Goal: Information Seeking & Learning: Compare options

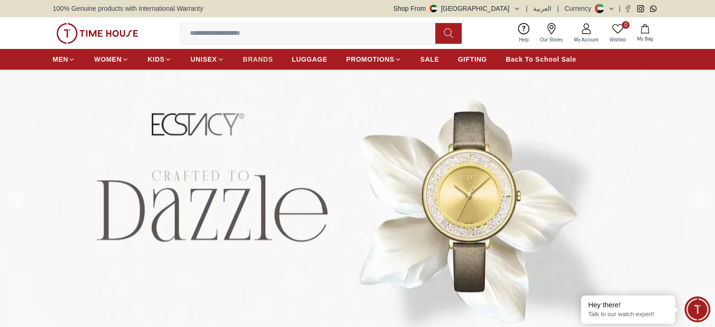
click at [253, 58] on span "BRANDS" at bounding box center [258, 59] width 30 height 9
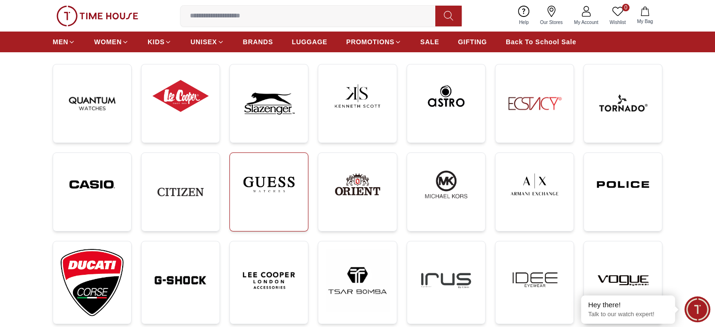
scroll to position [141, 0]
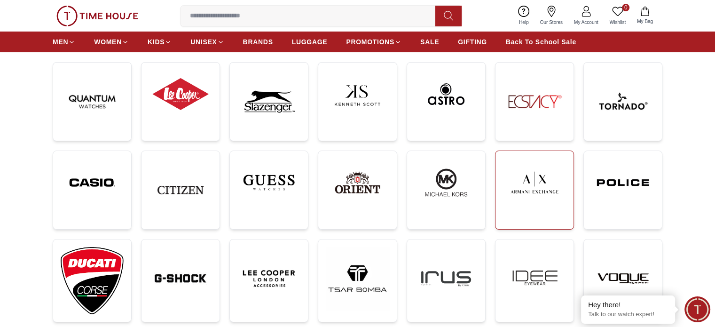
click at [564, 182] on img at bounding box center [534, 183] width 63 height 48
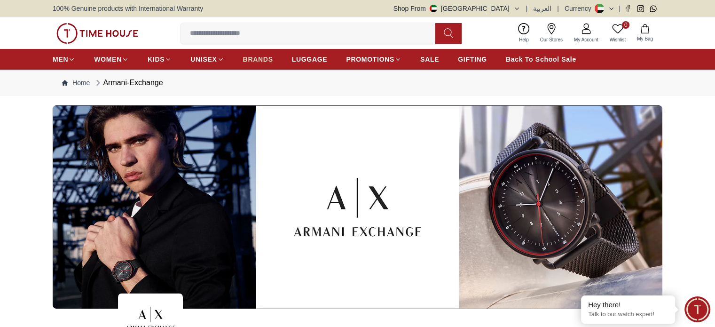
click at [254, 57] on span "BRANDS" at bounding box center [258, 59] width 30 height 9
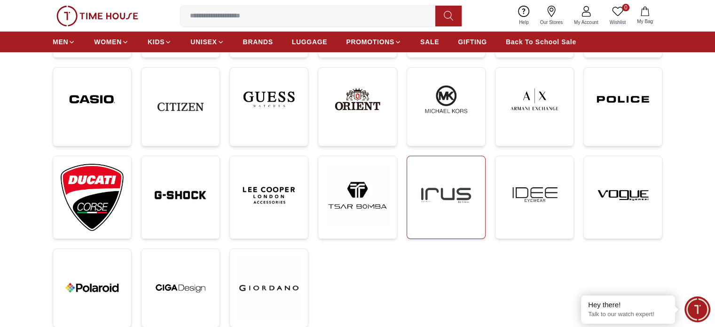
scroll to position [235, 0]
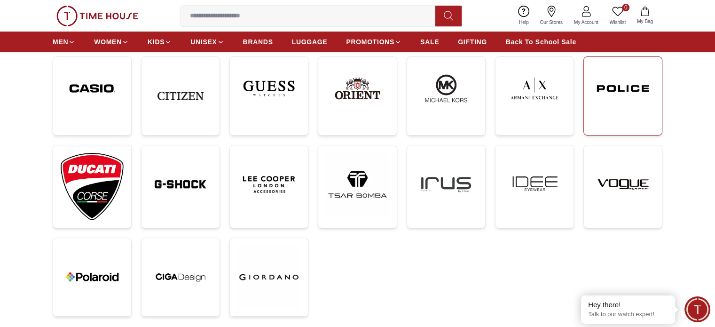
click at [619, 78] on img at bounding box center [623, 88] width 63 height 48
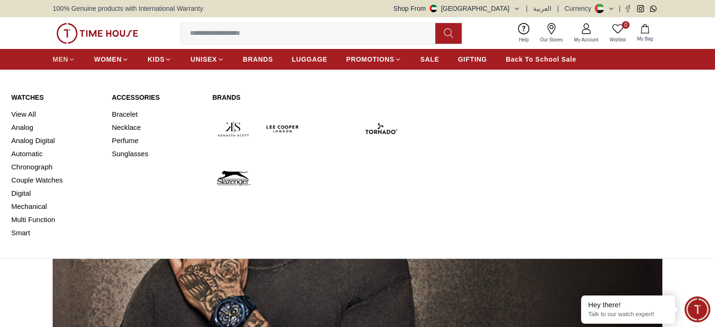
click at [58, 56] on span "MEN" at bounding box center [61, 59] width 16 height 9
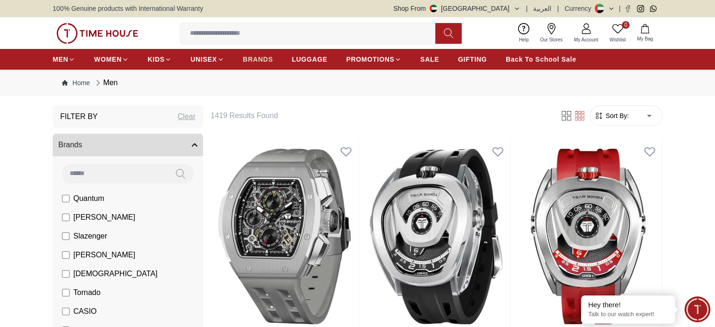
click at [253, 63] on span "BRANDS" at bounding box center [258, 59] width 30 height 9
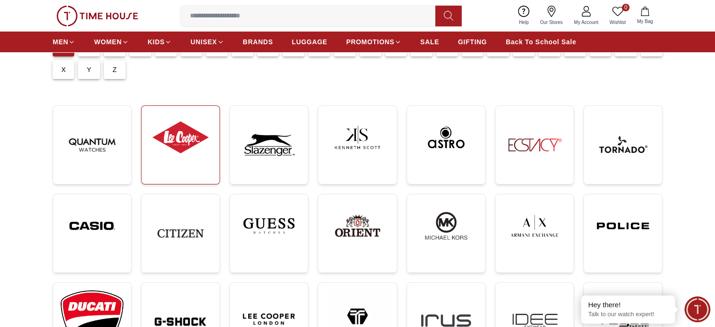
scroll to position [47, 0]
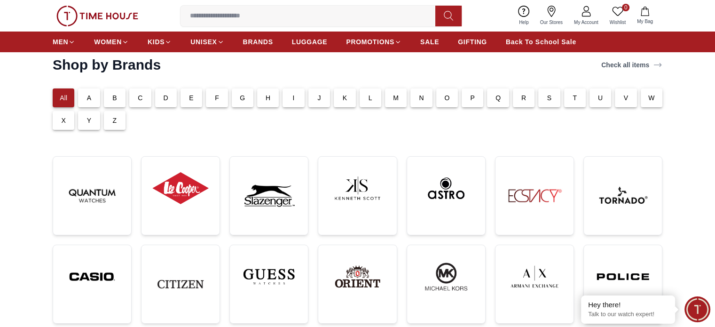
click at [144, 95] on div "C" at bounding box center [140, 97] width 22 height 19
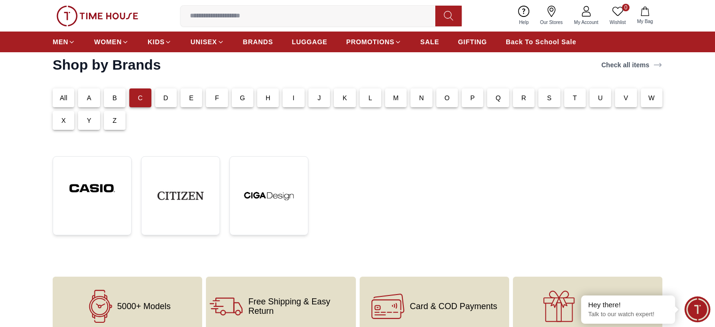
click at [168, 96] on p "D" at bounding box center [166, 97] width 5 height 9
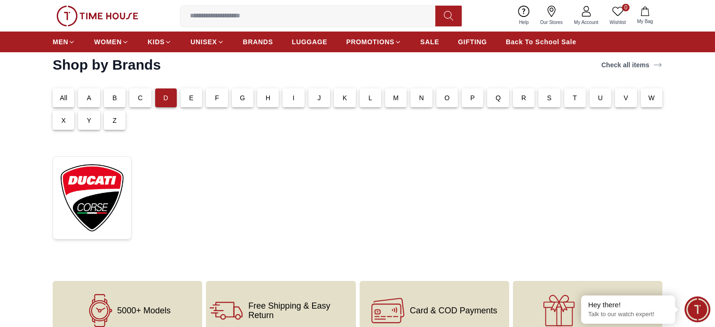
click at [190, 98] on p "E" at bounding box center [191, 97] width 5 height 9
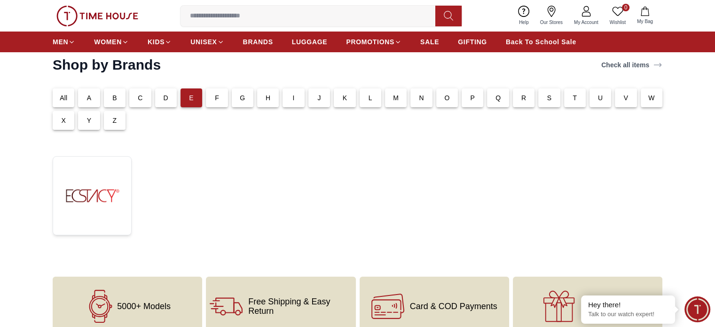
click at [213, 99] on div "F" at bounding box center [217, 97] width 22 height 19
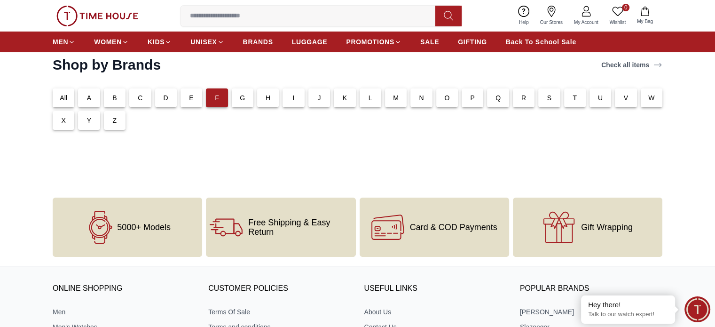
click at [243, 97] on p "G" at bounding box center [242, 97] width 5 height 9
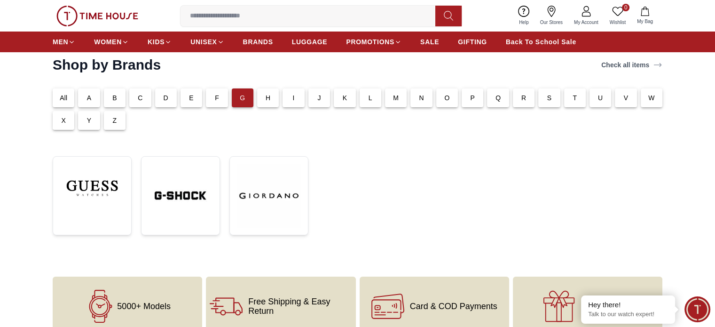
click at [211, 98] on div "F" at bounding box center [217, 97] width 22 height 19
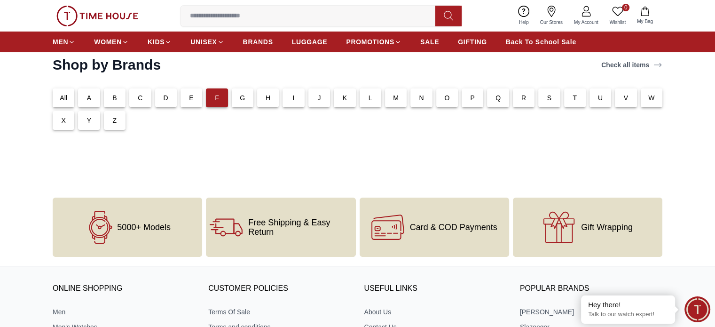
click at [543, 96] on div "S" at bounding box center [550, 97] width 22 height 19
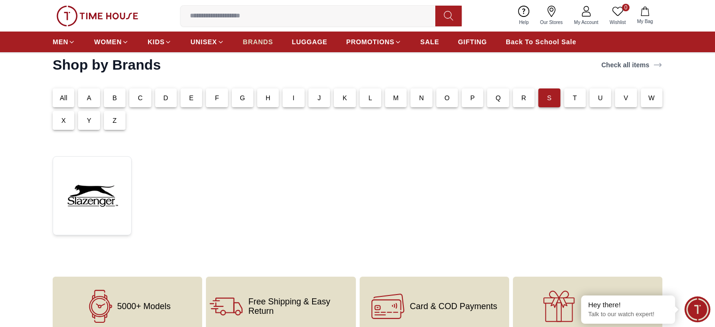
click at [269, 42] on span "BRANDS" at bounding box center [258, 41] width 30 height 9
click at [259, 44] on span "BRANDS" at bounding box center [258, 41] width 30 height 9
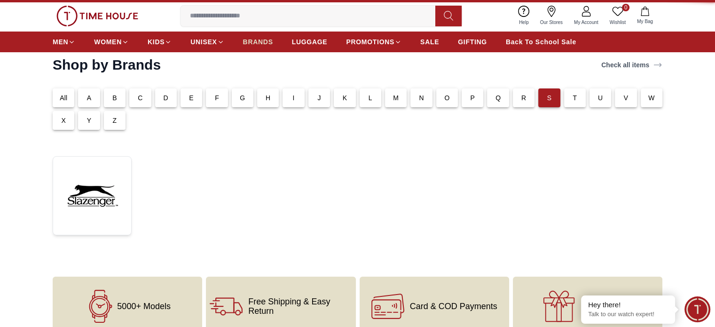
click at [260, 44] on span "BRANDS" at bounding box center [258, 41] width 30 height 9
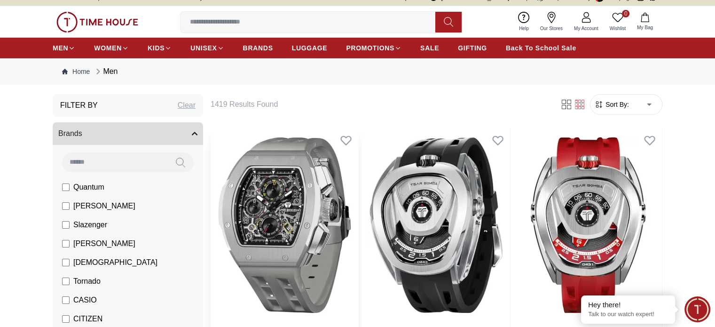
scroll to position [47, 0]
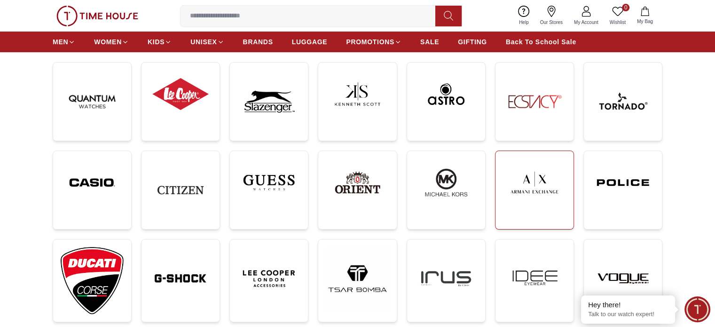
scroll to position [188, 0]
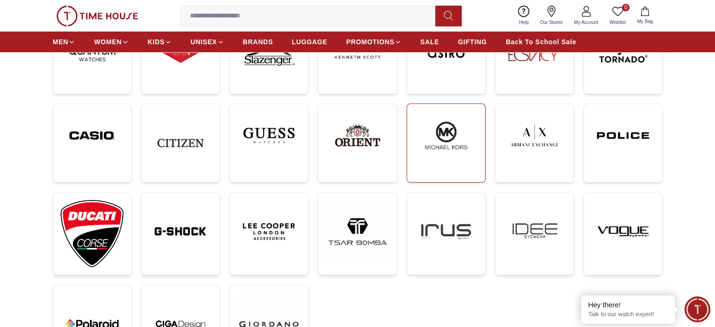
drag, startPoint x: 458, startPoint y: 148, endPoint x: 450, endPoint y: 148, distance: 8.0
click at [458, 148] on img at bounding box center [446, 135] width 63 height 48
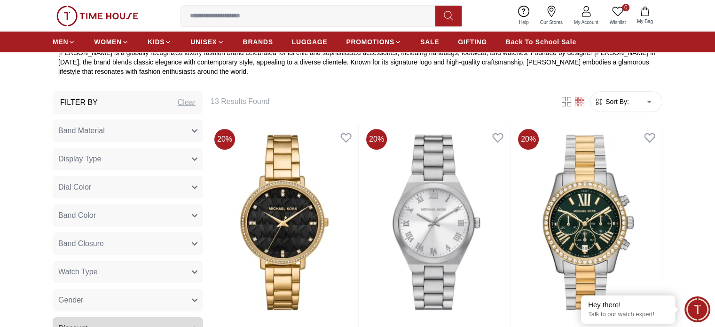
scroll to position [376, 0]
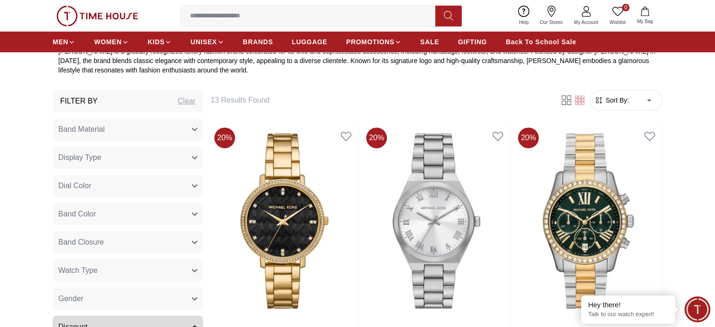
scroll to position [188, 0]
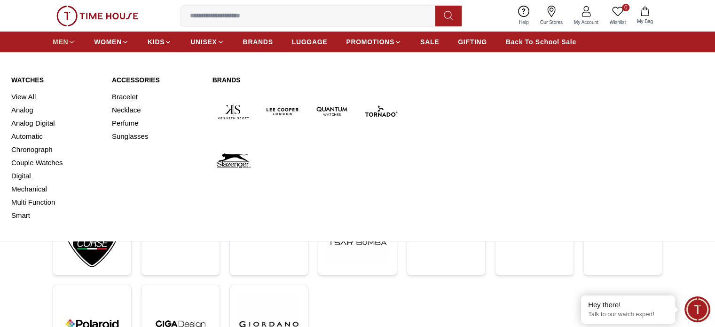
click at [67, 42] on span "MEN" at bounding box center [61, 41] width 16 height 9
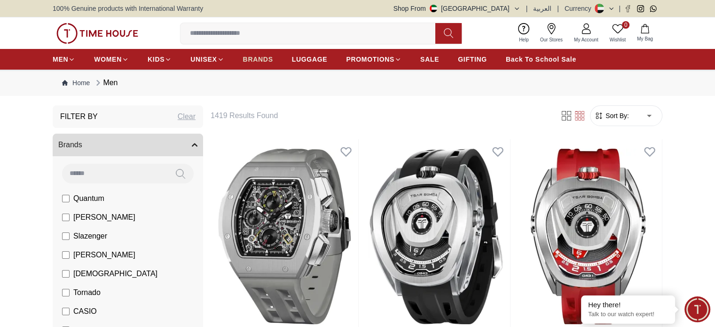
click at [263, 60] on span "BRANDS" at bounding box center [258, 59] width 30 height 9
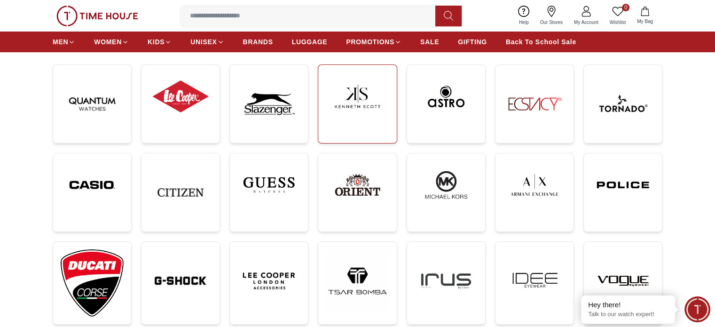
scroll to position [141, 0]
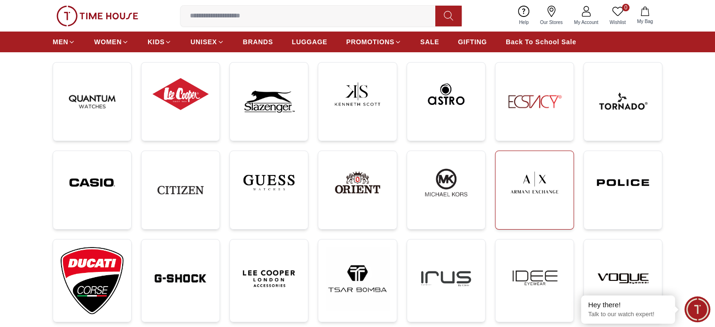
click at [541, 187] on img at bounding box center [534, 183] width 63 height 48
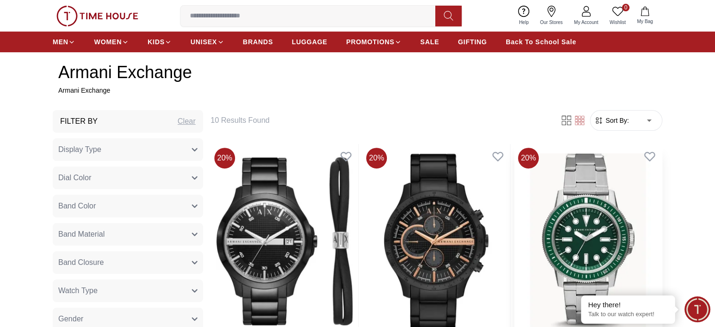
scroll to position [376, 0]
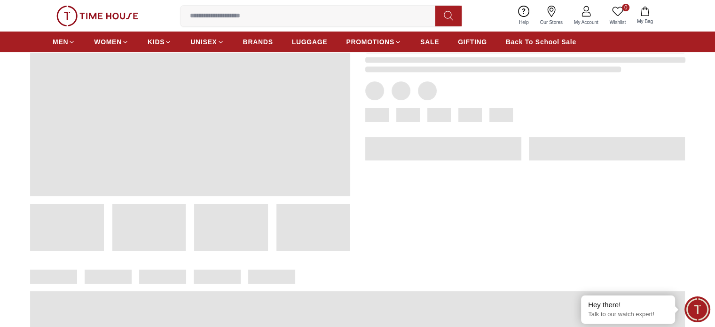
scroll to position [94, 0]
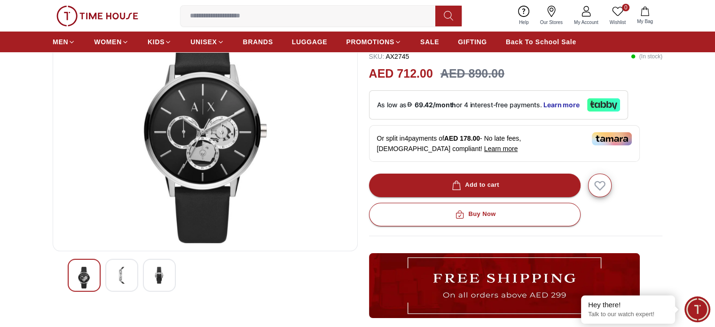
click at [118, 275] on img at bounding box center [121, 275] width 17 height 17
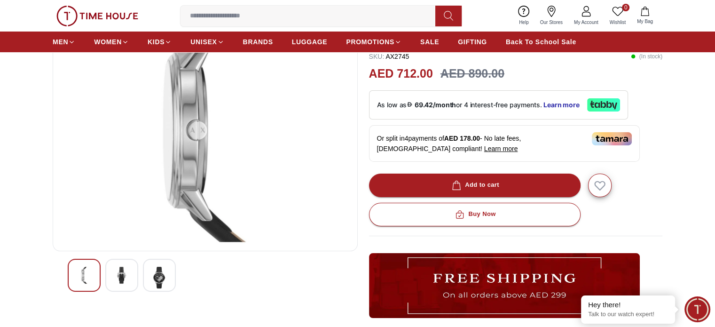
click at [150, 273] on div at bounding box center [159, 275] width 33 height 33
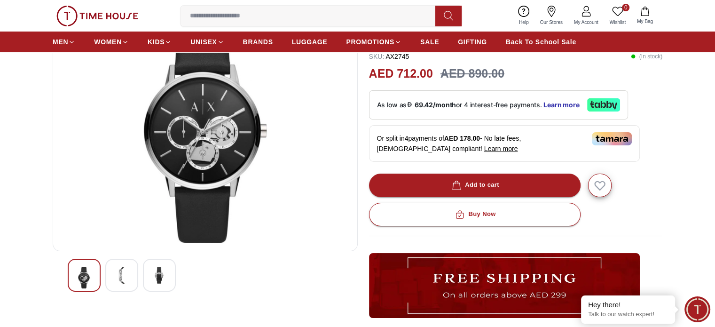
click at [165, 271] on img at bounding box center [159, 275] width 17 height 17
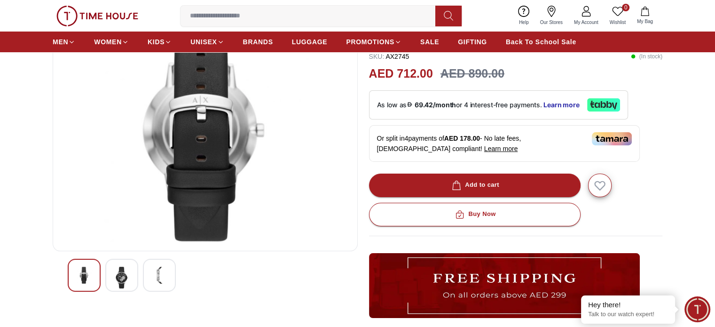
click at [121, 277] on img at bounding box center [121, 278] width 17 height 22
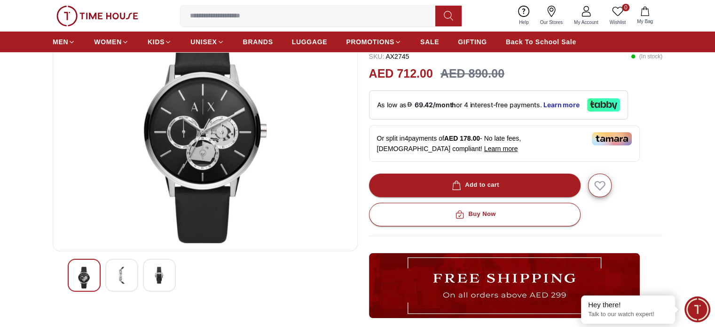
click at [76, 281] on img at bounding box center [84, 278] width 17 height 22
click at [112, 281] on div at bounding box center [121, 275] width 33 height 33
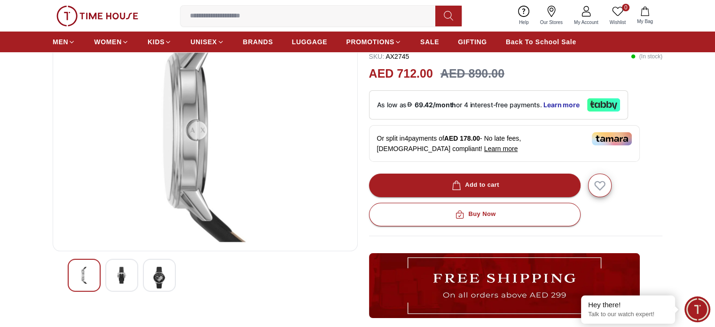
click at [151, 285] on img at bounding box center [159, 278] width 17 height 22
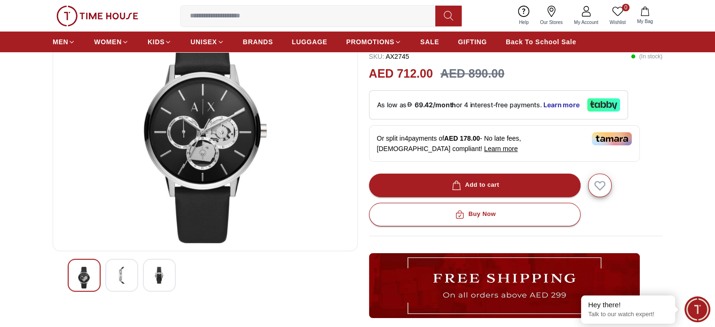
click at [127, 277] on img at bounding box center [121, 275] width 17 height 17
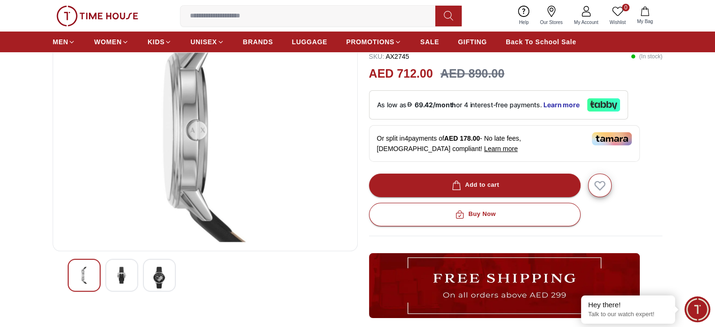
click at [151, 278] on div at bounding box center [159, 275] width 33 height 33
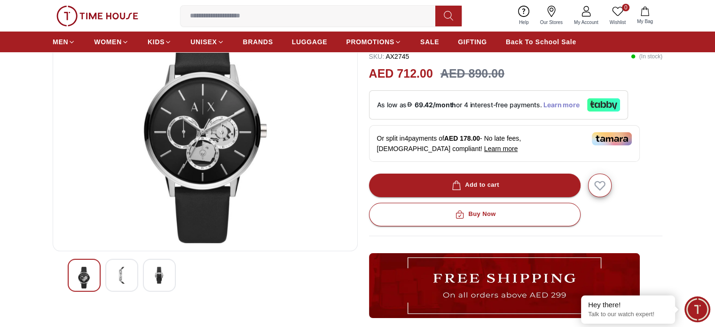
click at [553, 105] on span "Learn more" at bounding box center [562, 105] width 36 height 8
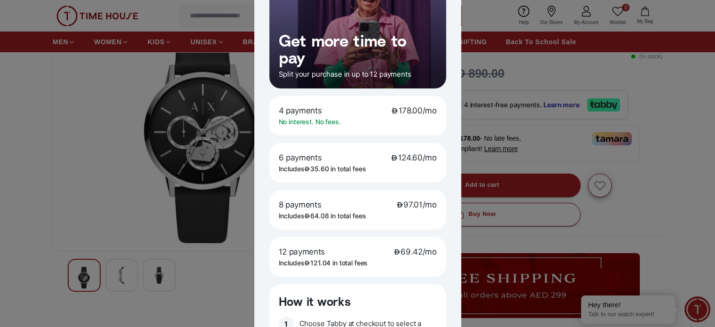
click at [211, 203] on div at bounding box center [357, 163] width 715 height 327
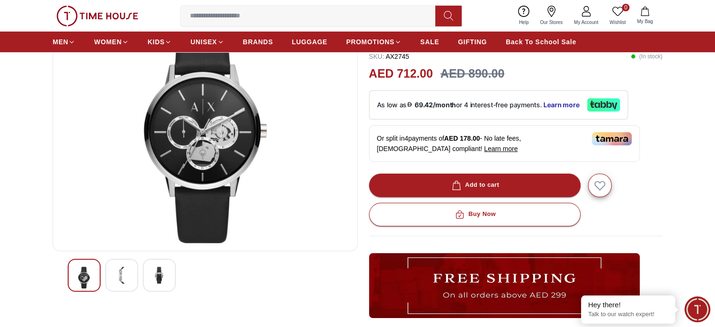
click at [484, 146] on span "Learn more" at bounding box center [501, 149] width 34 height 8
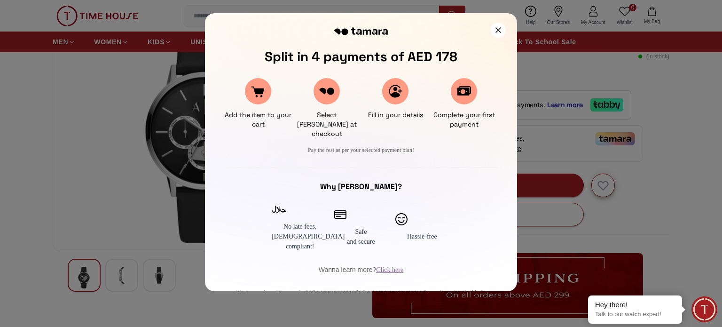
click at [92, 80] on div at bounding box center [361, 163] width 722 height 327
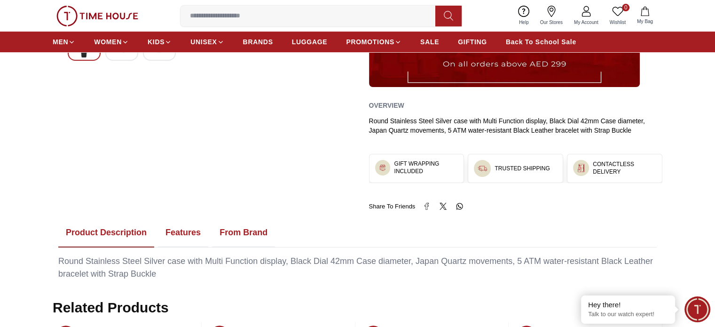
scroll to position [329, 0]
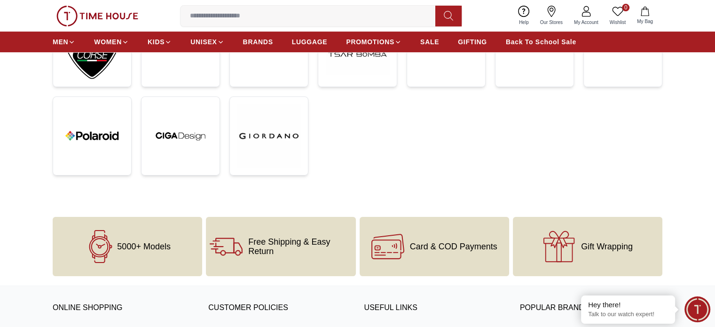
scroll to position [141, 0]
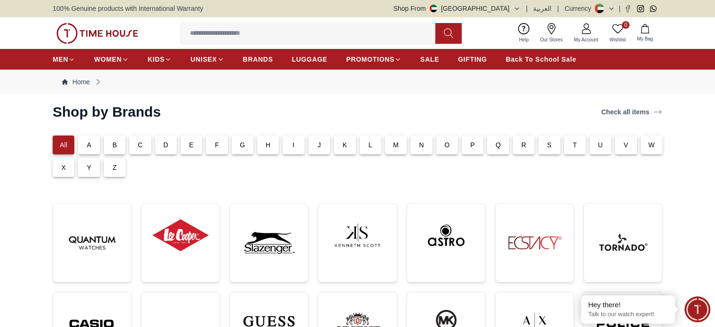
scroll to position [188, 0]
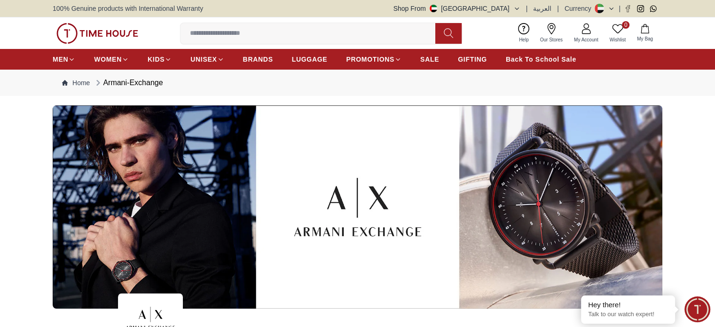
scroll to position [152, 0]
